Goal: Task Accomplishment & Management: Use online tool/utility

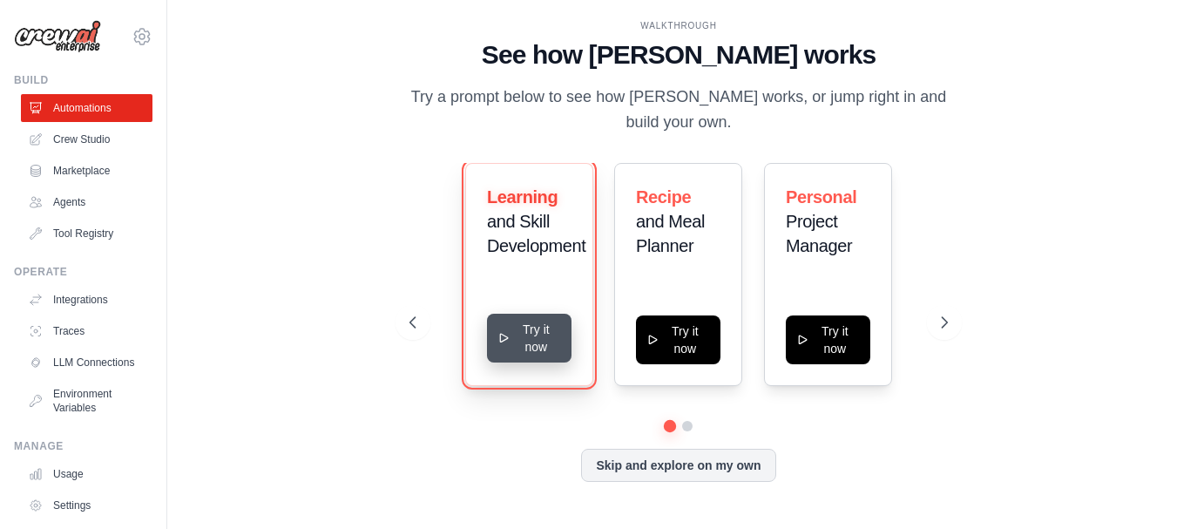
click at [513, 335] on button "Try it now" at bounding box center [529, 338] width 85 height 49
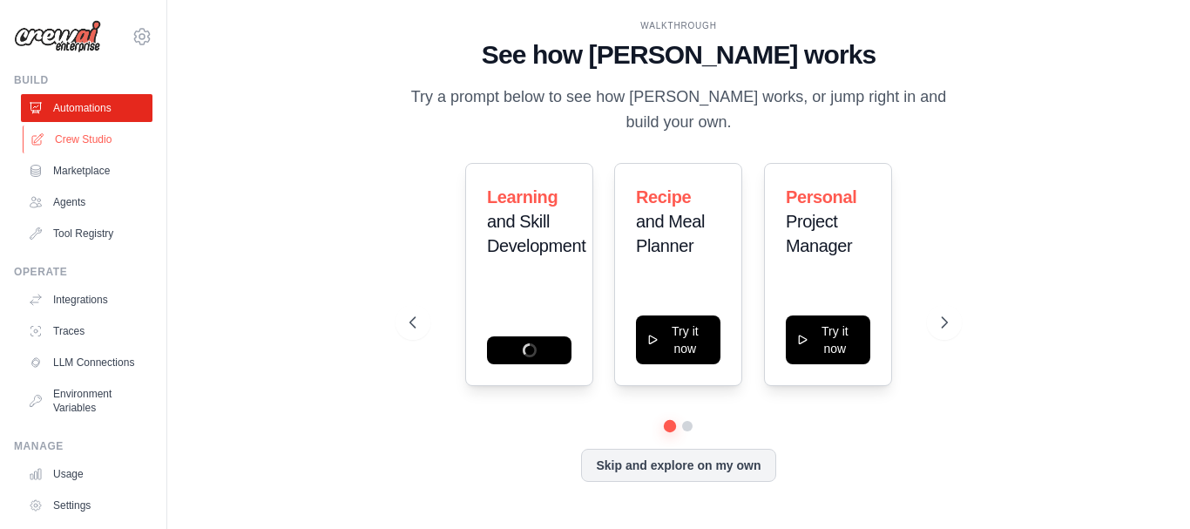
click at [66, 134] on link "Crew Studio" at bounding box center [89, 139] width 132 height 28
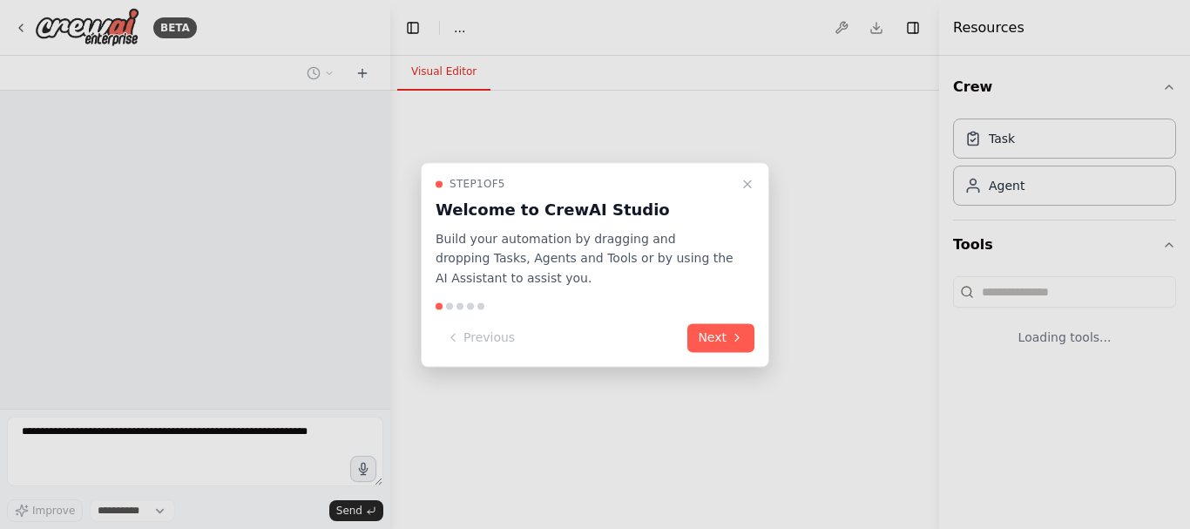
select select "****"
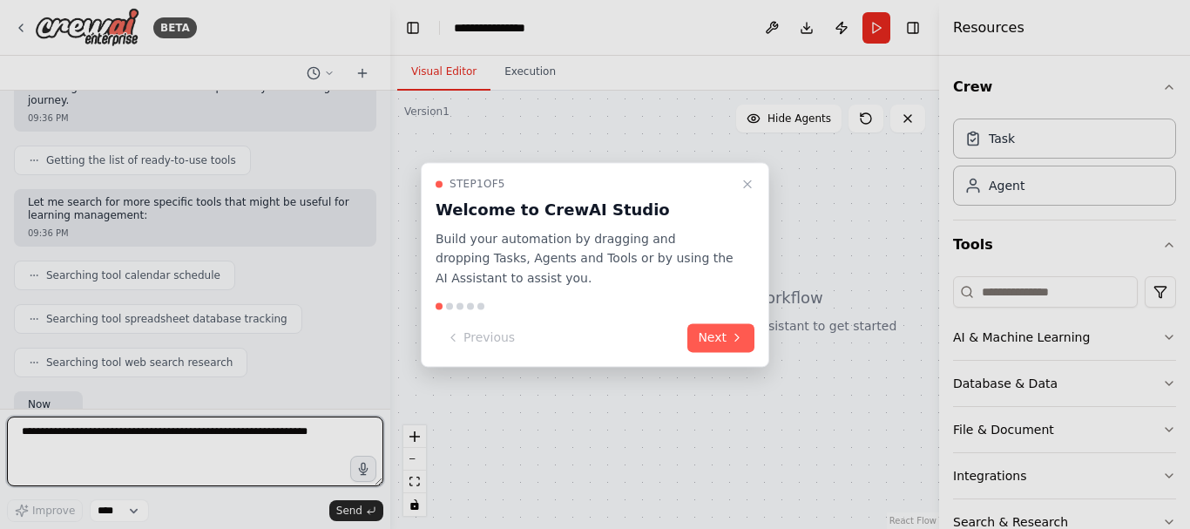
scroll to position [289, 0]
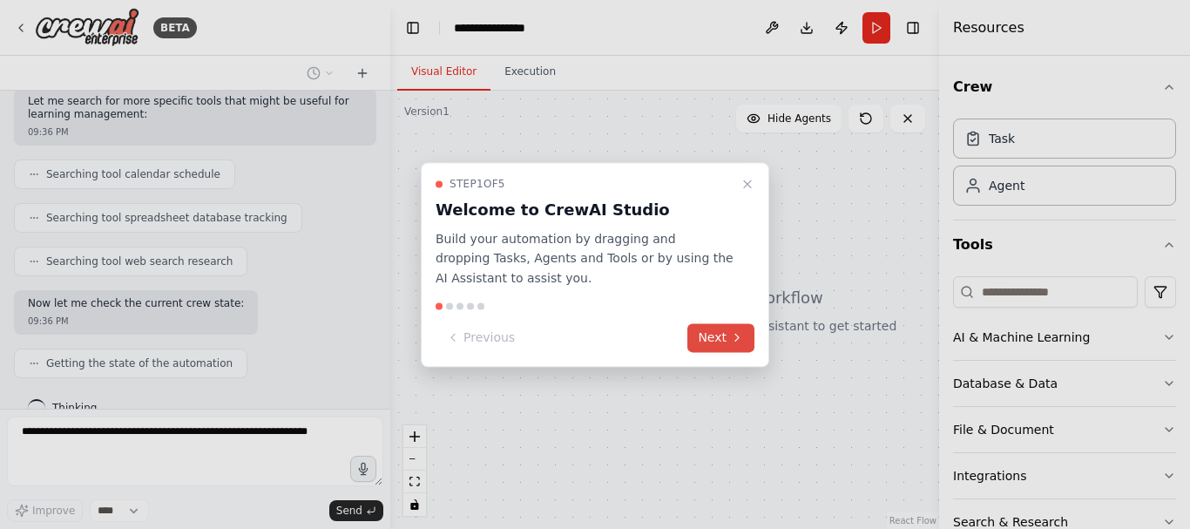
click at [712, 340] on button "Next" at bounding box center [721, 337] width 67 height 29
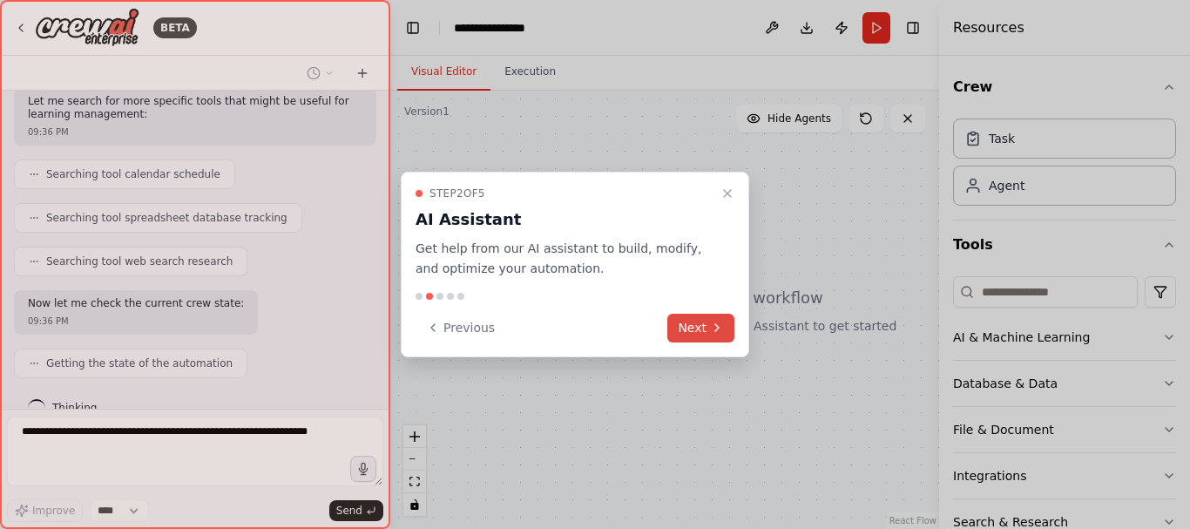
click at [713, 329] on icon at bounding box center [717, 328] width 14 height 14
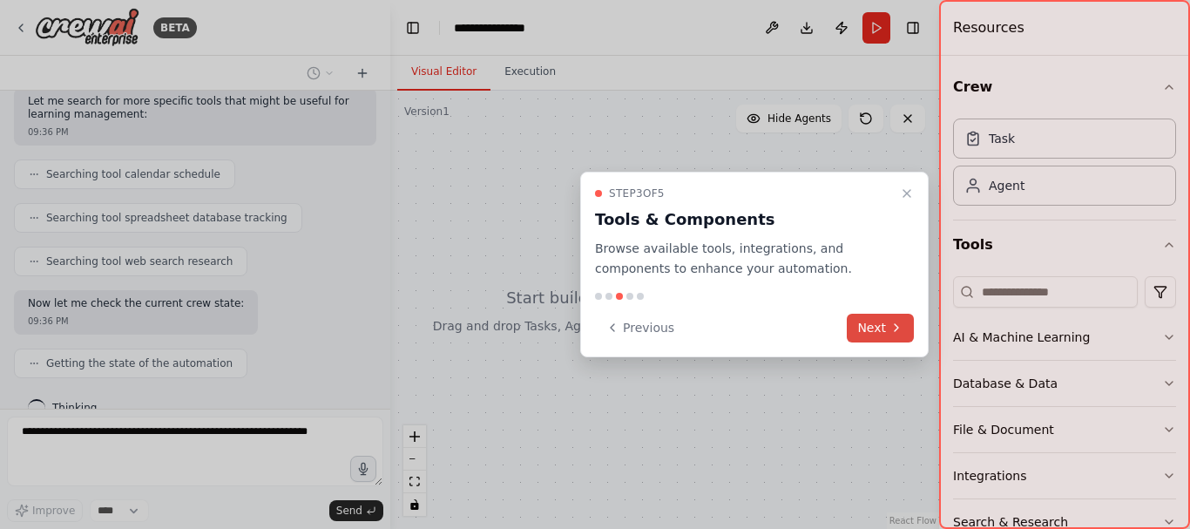
click at [854, 329] on button "Next" at bounding box center [880, 328] width 67 height 29
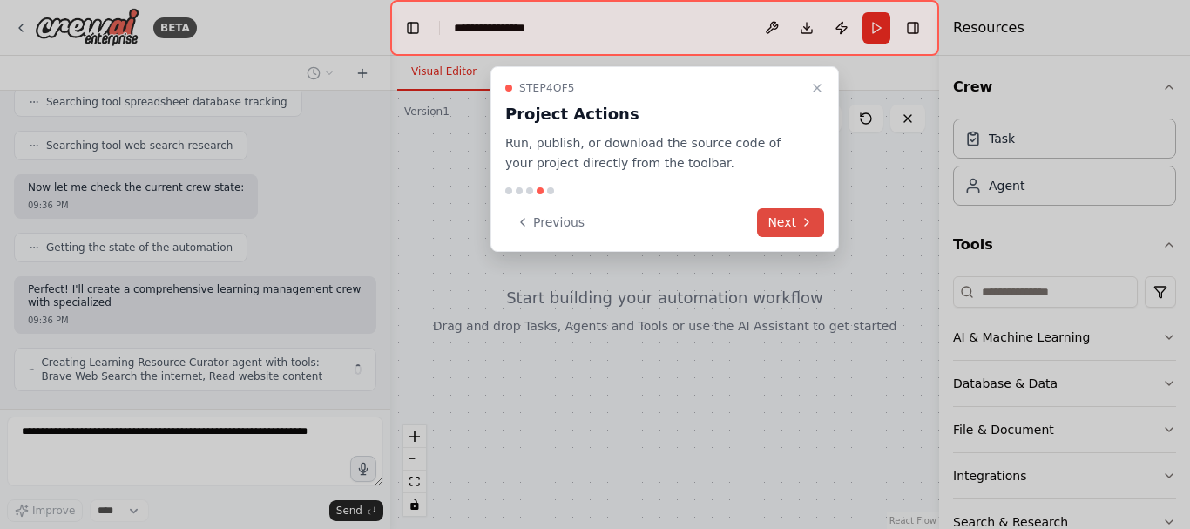
scroll to position [419, 0]
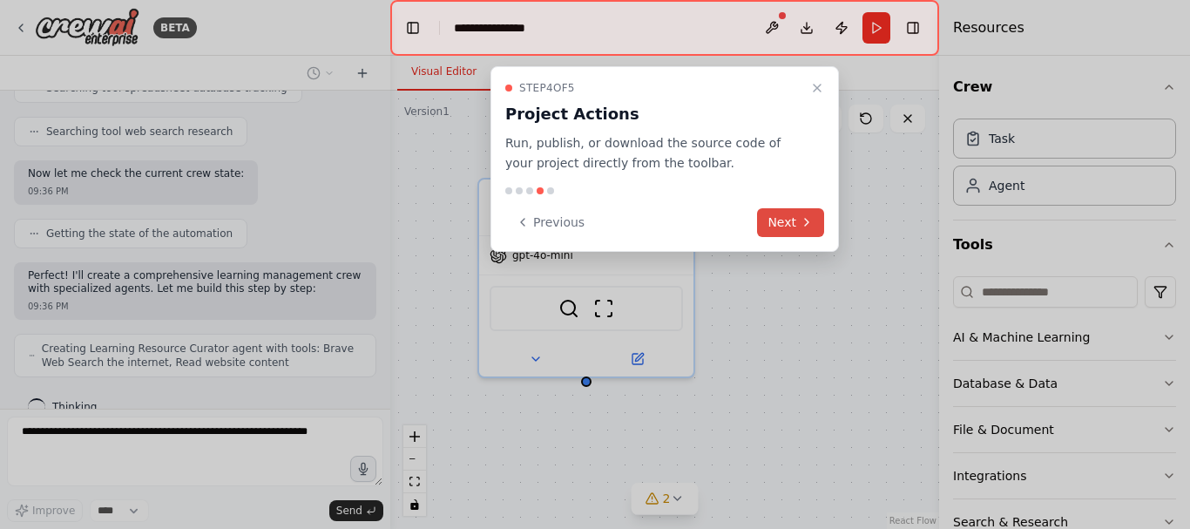
click at [797, 218] on button "Next" at bounding box center [790, 222] width 67 height 29
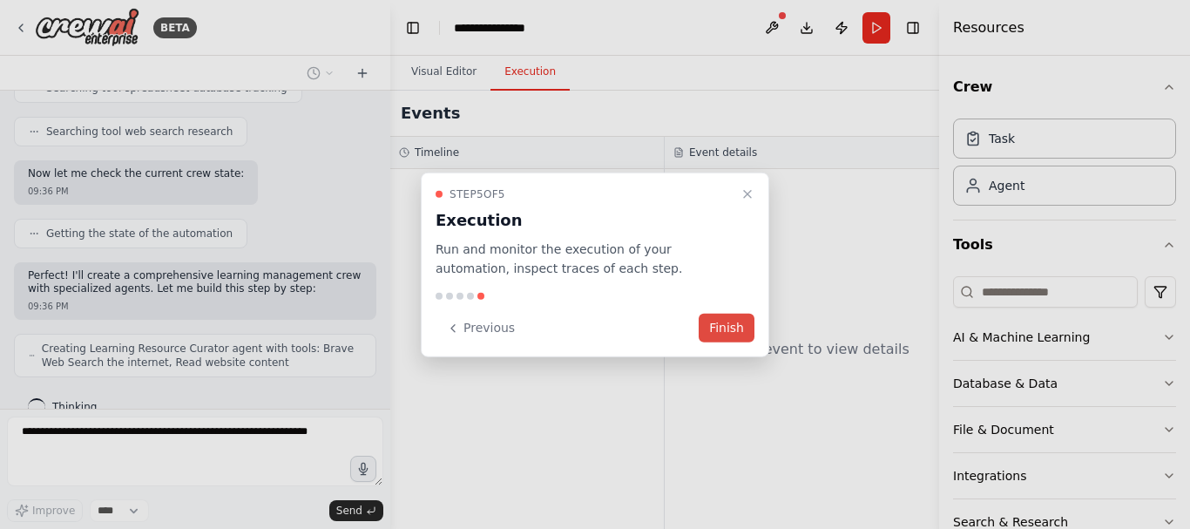
click at [743, 322] on button "Finish" at bounding box center [727, 328] width 56 height 29
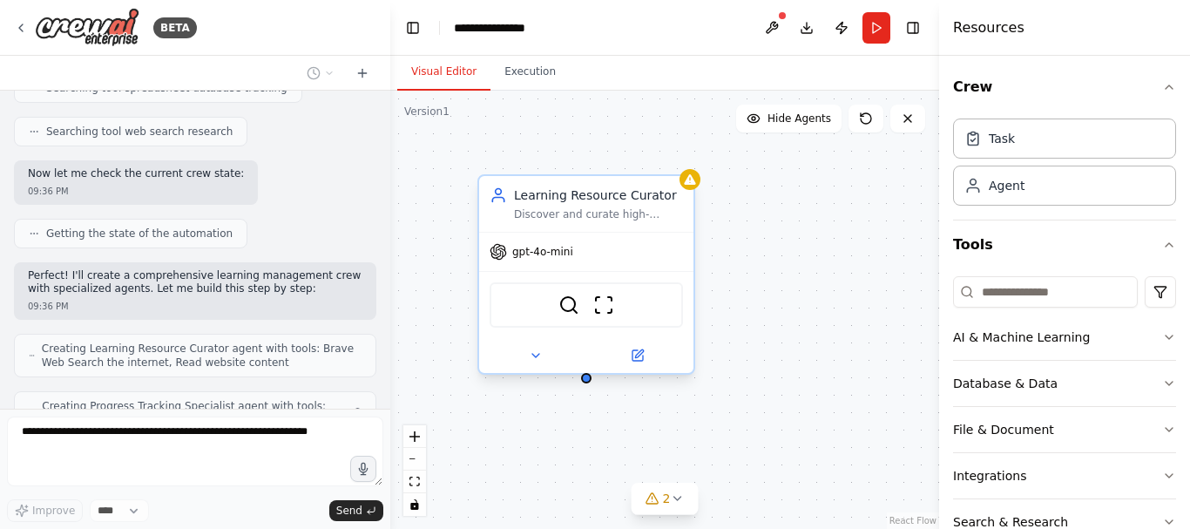
scroll to position [477, 0]
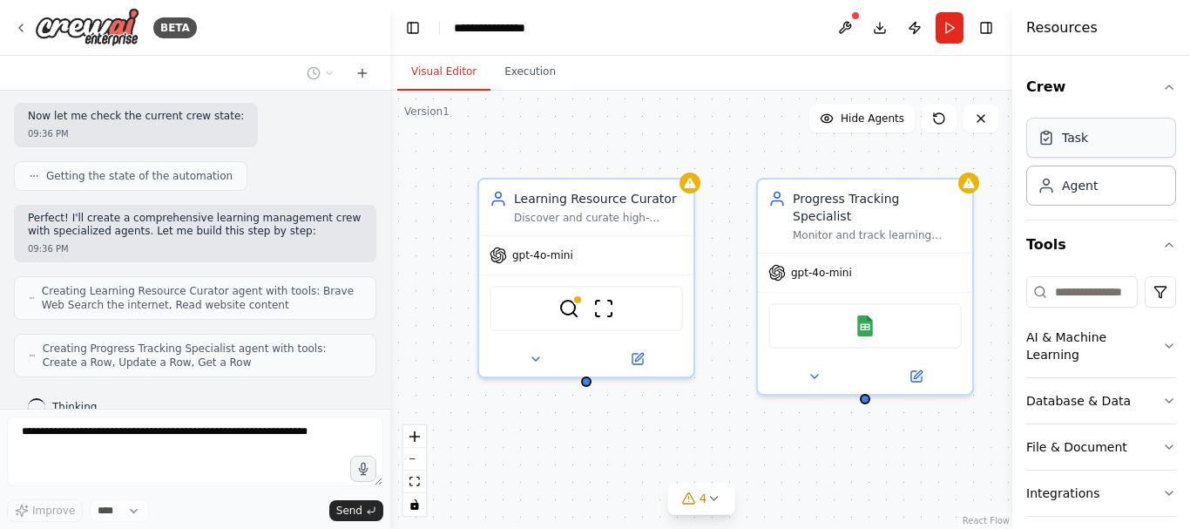
drag, startPoint x: 941, startPoint y: 145, endPoint x: 1076, endPoint y: 129, distance: 136.0
click at [1076, 129] on div "Resources Crew Task Agent Tools AI & Machine Learning Database & Data File & Do…" at bounding box center [1102, 264] width 178 height 529
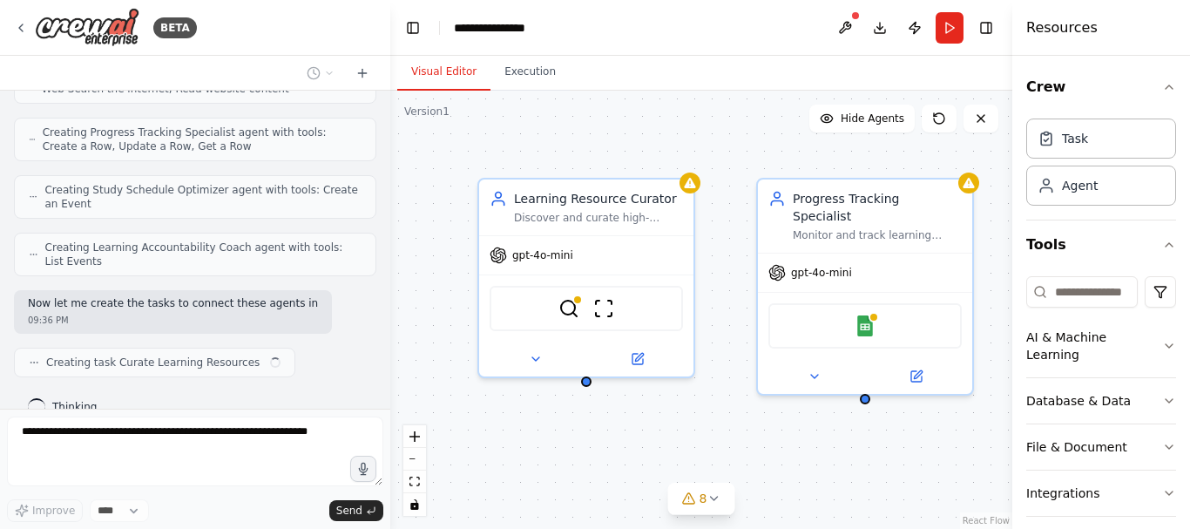
scroll to position [707, 0]
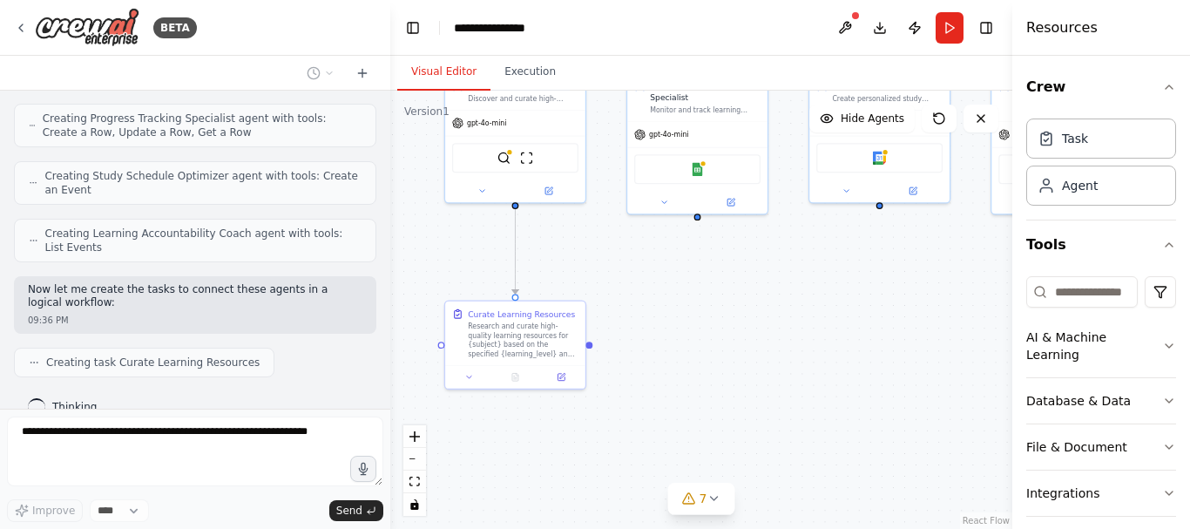
drag, startPoint x: 832, startPoint y: 458, endPoint x: 690, endPoint y: 258, distance: 245.7
click at [690, 258] on div ".deletable-edge-delete-btn { width: 20px; height: 20px; border: 0px solid #ffff…" at bounding box center [701, 310] width 622 height 438
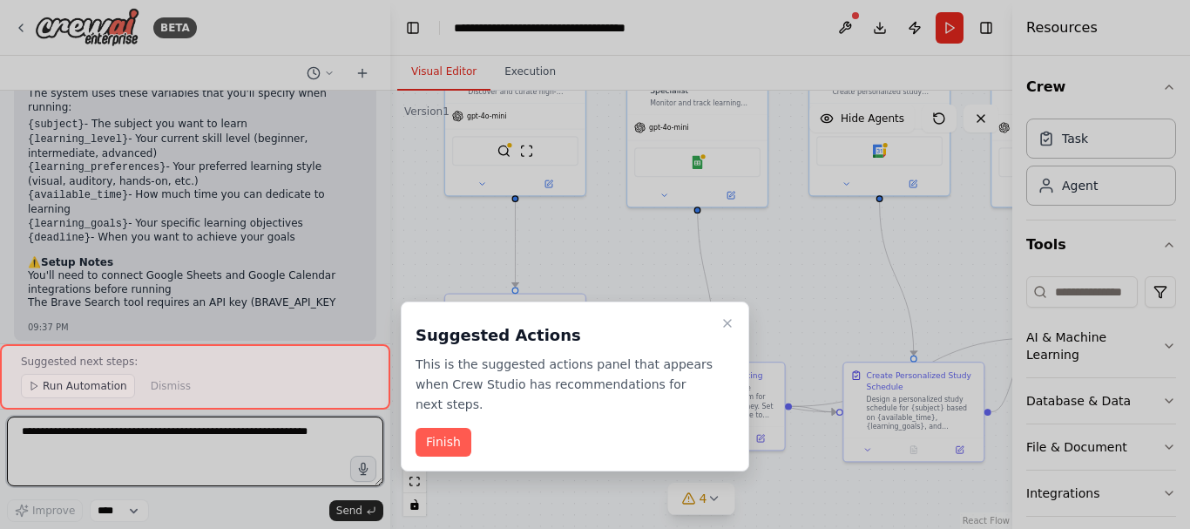
scroll to position [1658, 0]
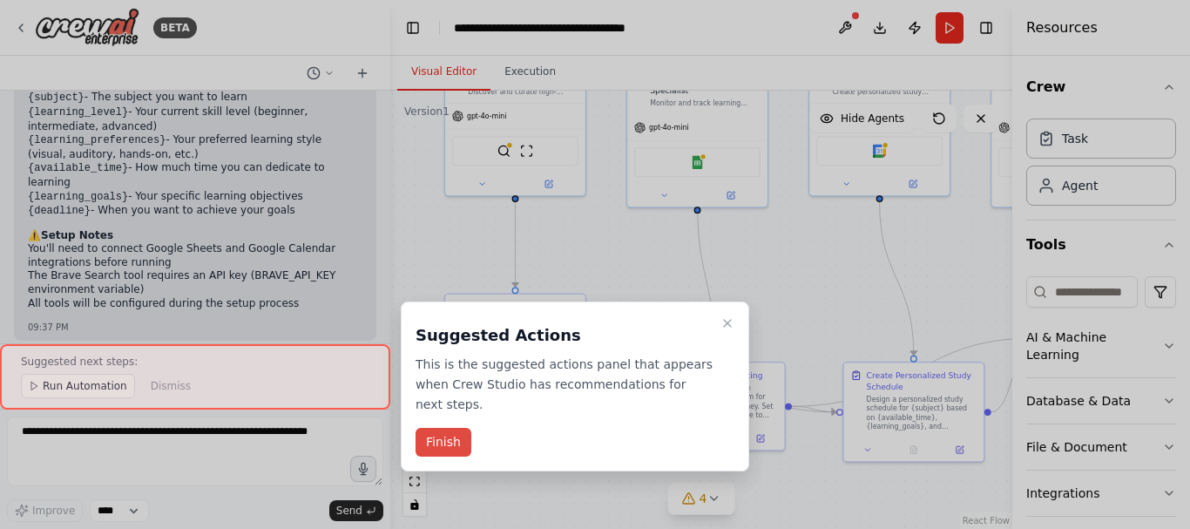
click at [437, 428] on button "Finish" at bounding box center [444, 442] width 56 height 29
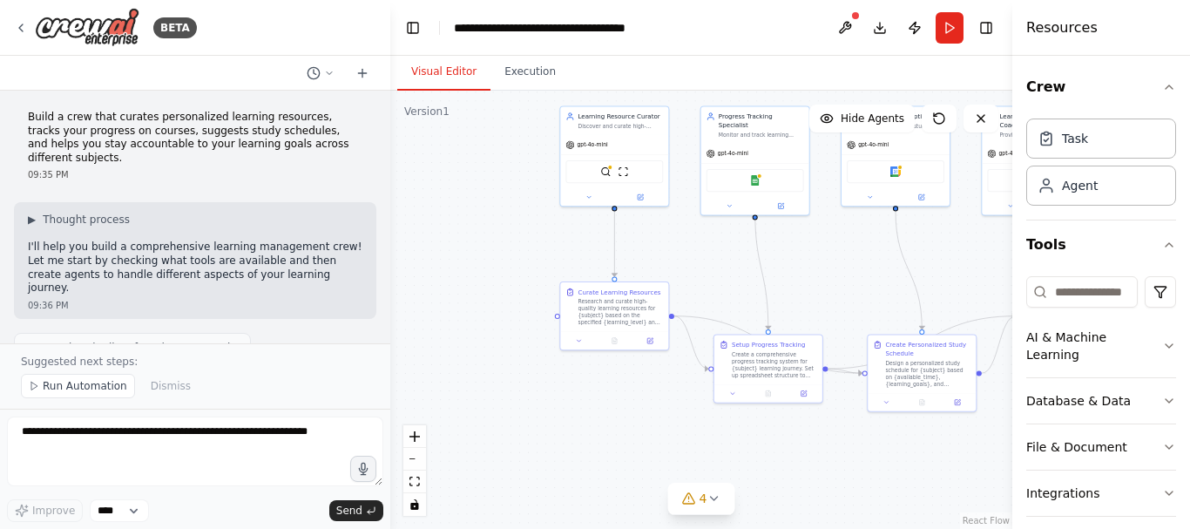
scroll to position [0, 0]
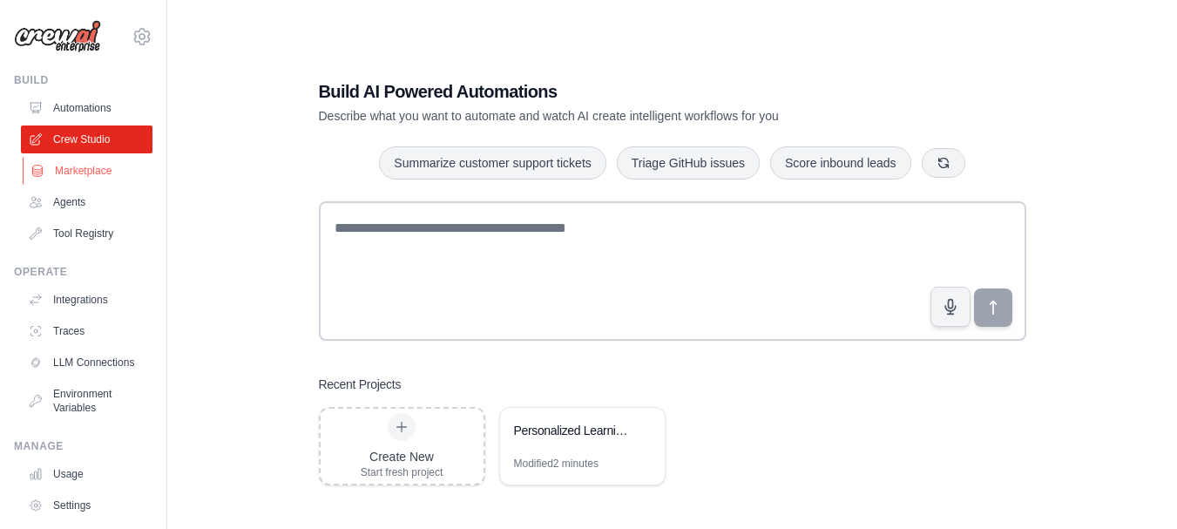
click at [84, 166] on link "Marketplace" at bounding box center [89, 171] width 132 height 28
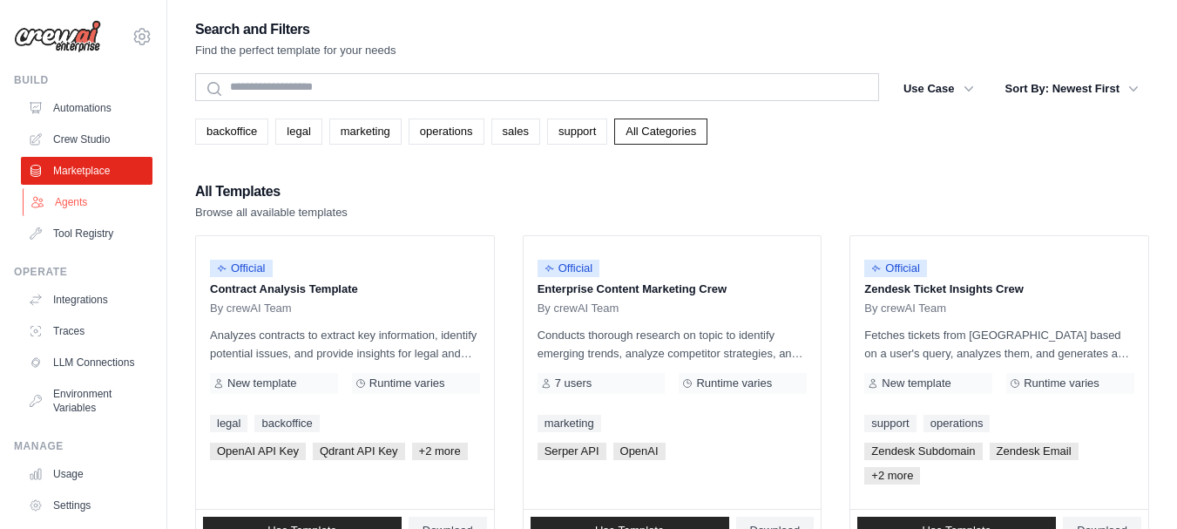
click at [75, 204] on link "Agents" at bounding box center [89, 202] width 132 height 28
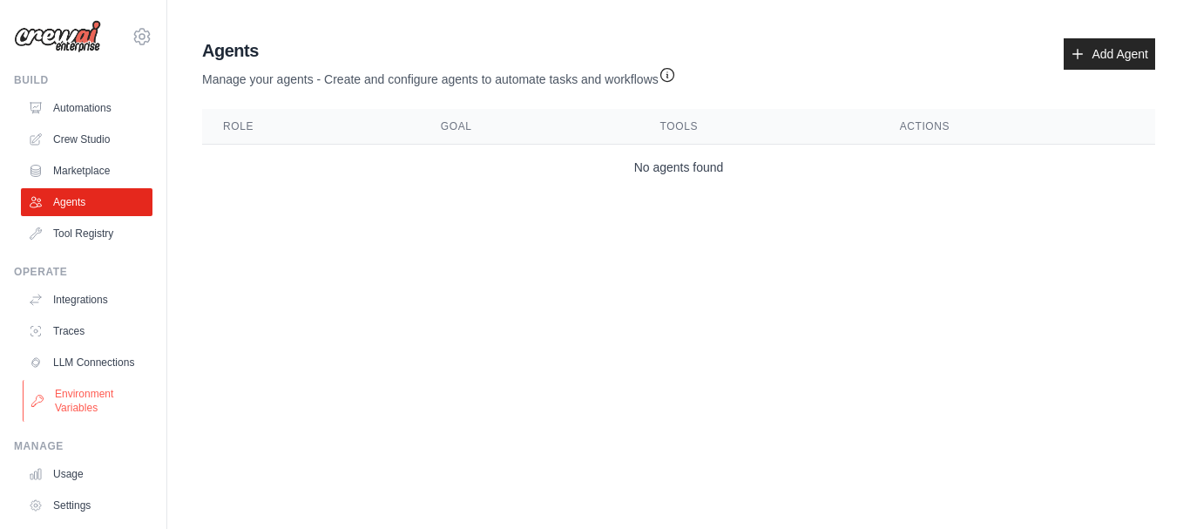
scroll to position [97, 0]
